Goal: Task Accomplishment & Management: Complete application form

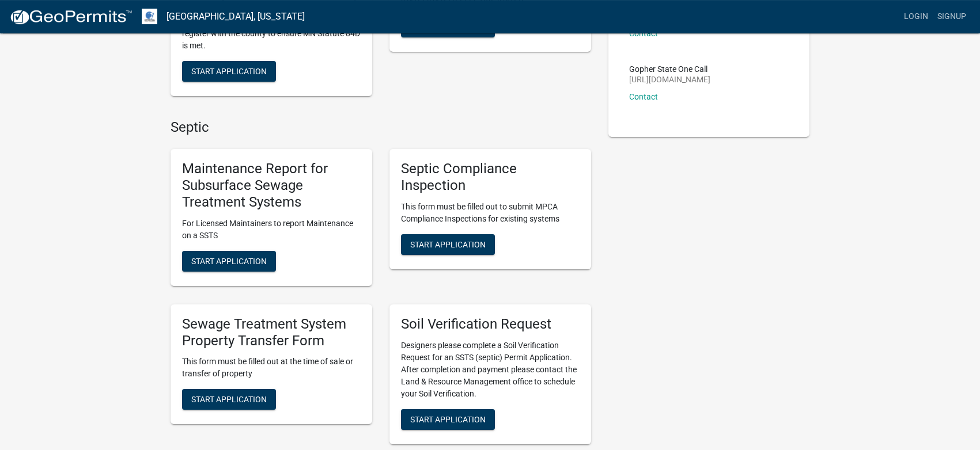
scroll to position [196, 0]
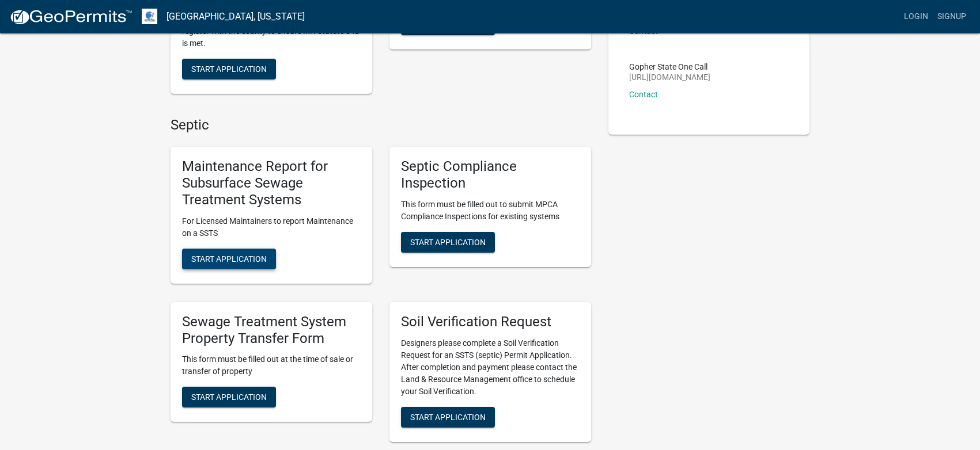
click at [225, 256] on span "Start Application" at bounding box center [228, 258] width 75 height 9
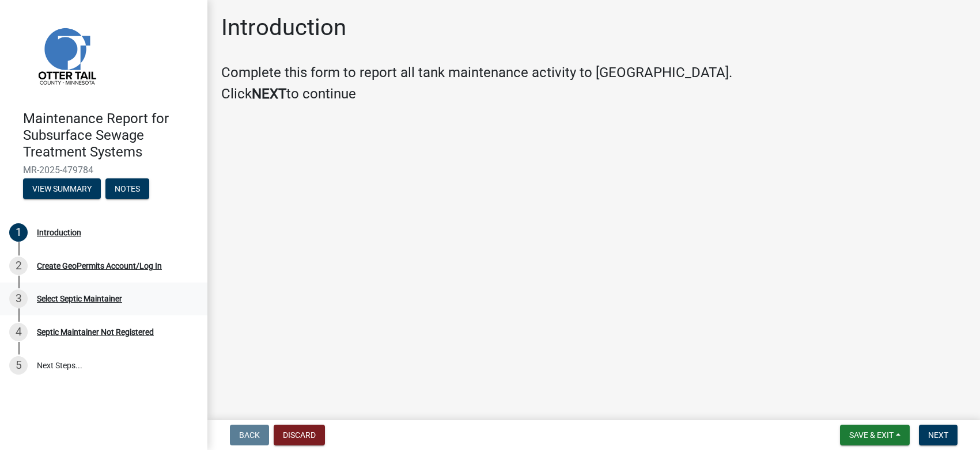
click at [78, 297] on div "Select Septic Maintainer" at bounding box center [79, 299] width 85 height 8
click at [97, 299] on div "Select Septic Maintainer" at bounding box center [79, 299] width 85 height 8
click at [97, 297] on div "Select Septic Maintainer" at bounding box center [79, 299] width 85 height 8
click at [936, 444] on button "Next" at bounding box center [937, 435] width 39 height 21
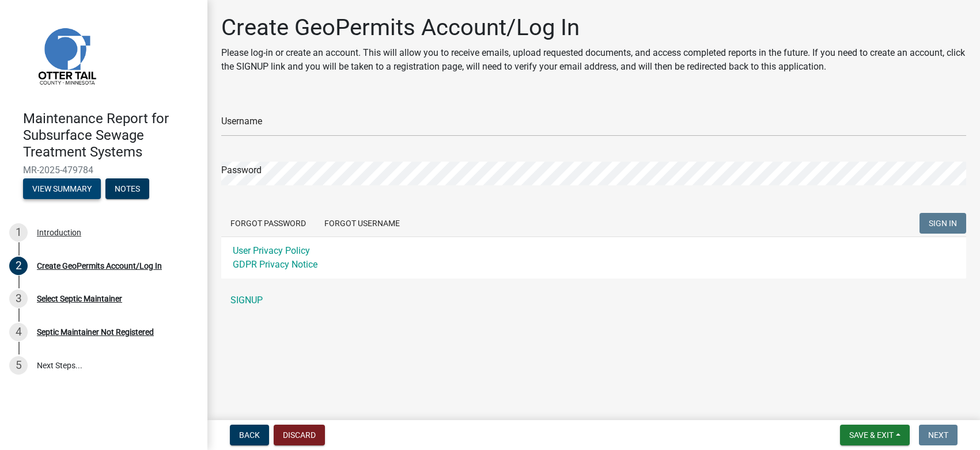
click at [50, 188] on button "View Summary" at bounding box center [62, 189] width 78 height 21
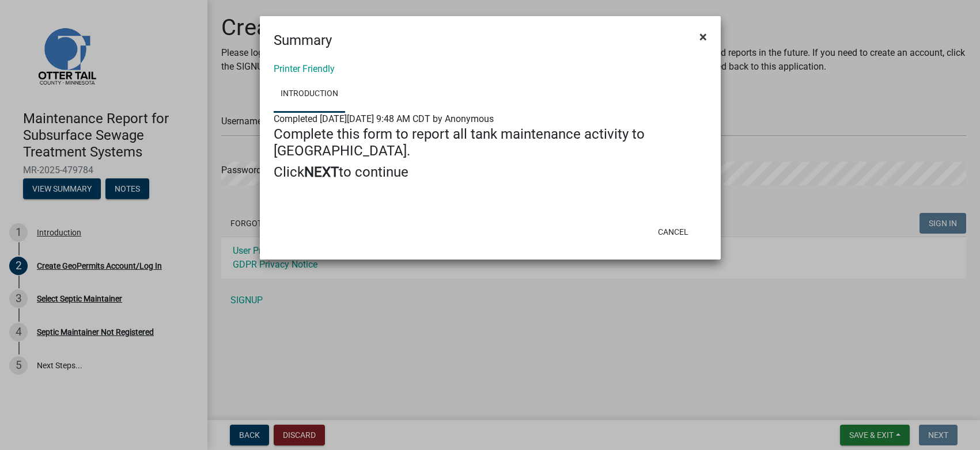
click at [704, 36] on span "×" at bounding box center [702, 37] width 7 height 16
